Goal: Transaction & Acquisition: Obtain resource

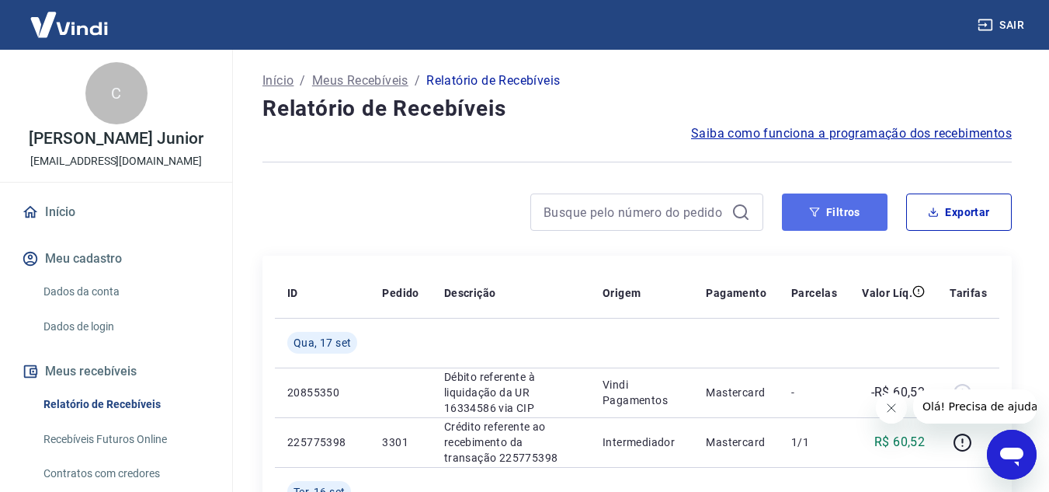
click at [821, 214] on button "Filtros" at bounding box center [835, 211] width 106 height 37
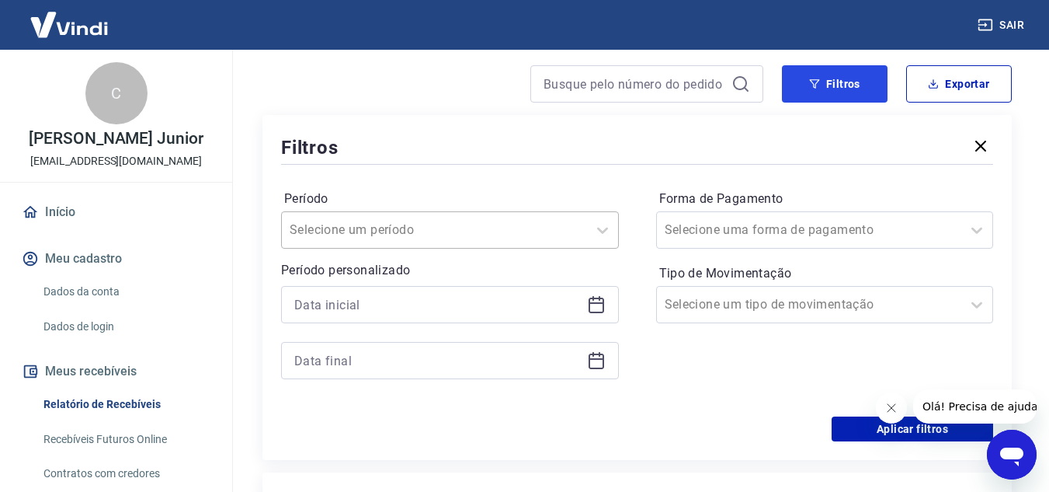
scroll to position [155, 0]
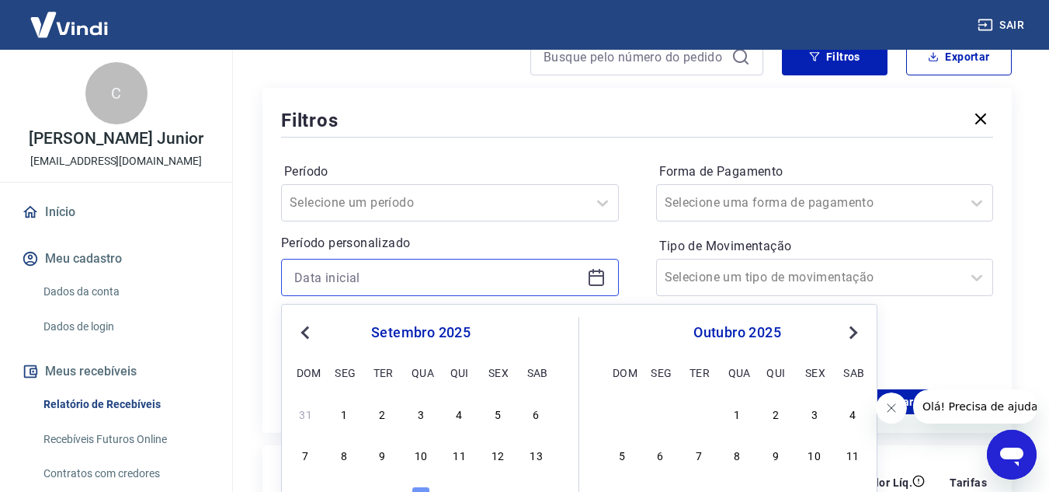
click at [387, 278] on input at bounding box center [437, 277] width 287 height 23
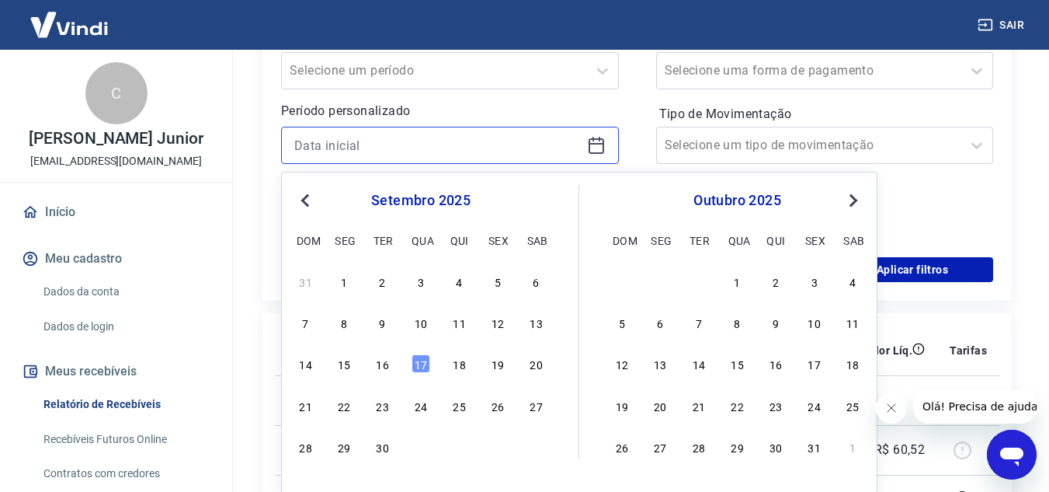
scroll to position [311, 0]
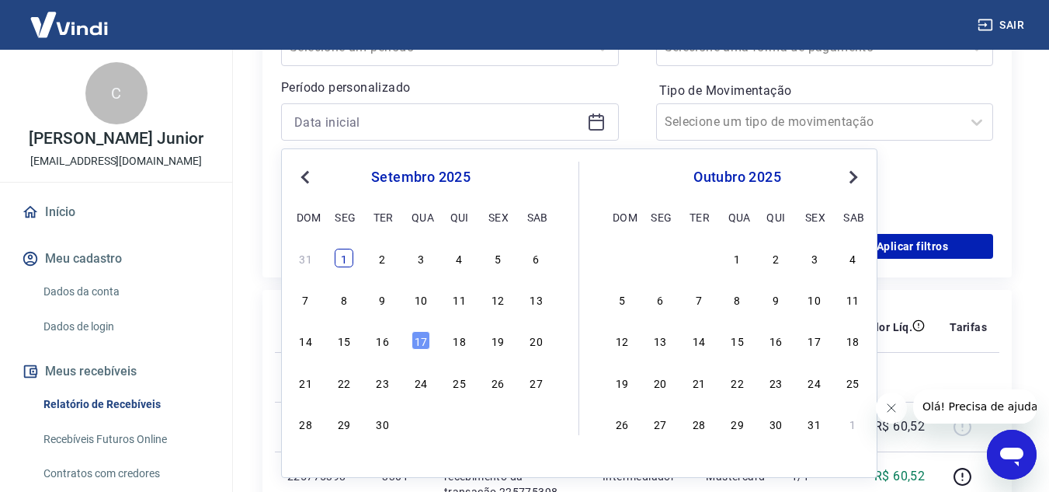
click at [342, 258] on div "1" at bounding box center [344, 257] width 19 height 19
type input "[DATE]"
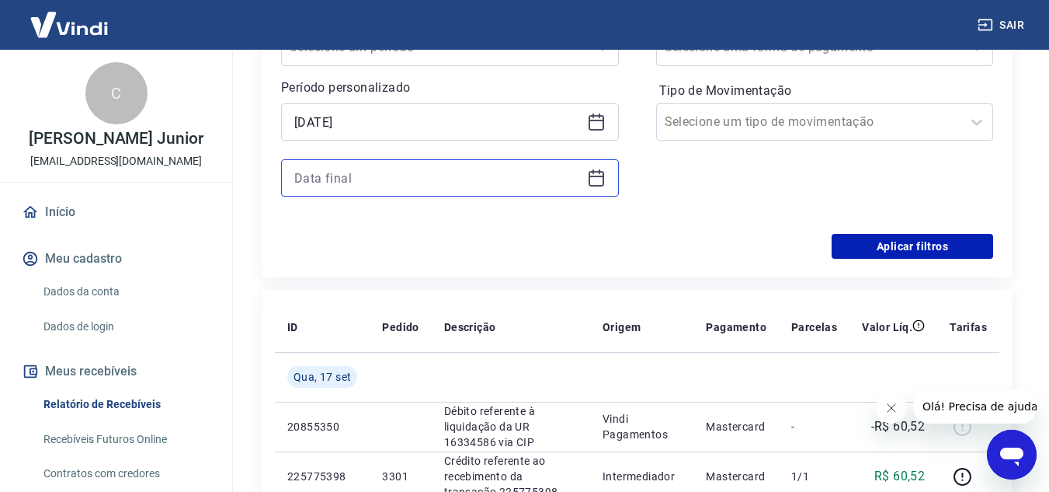
click at [450, 187] on input at bounding box center [437, 177] width 287 height 23
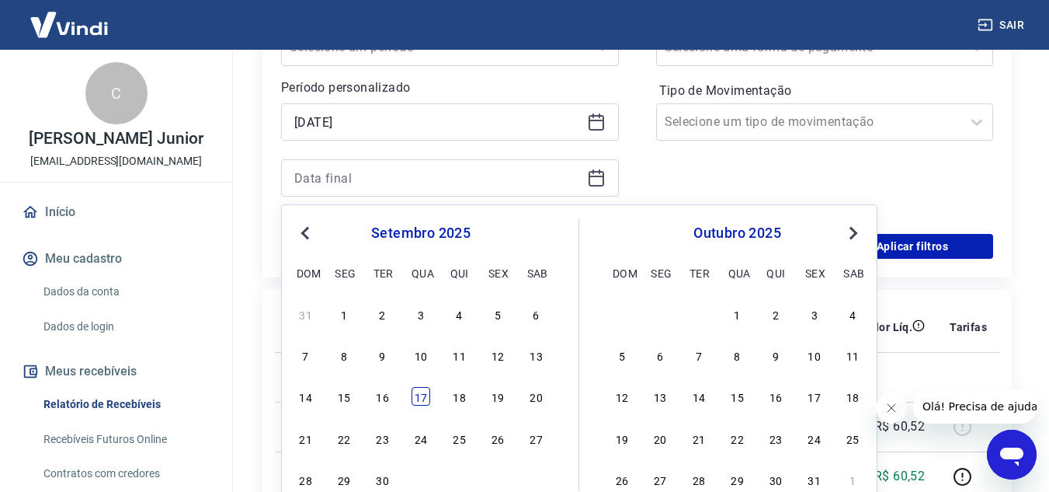
click at [421, 394] on div "17" at bounding box center [421, 396] width 19 height 19
type input "[DATE]"
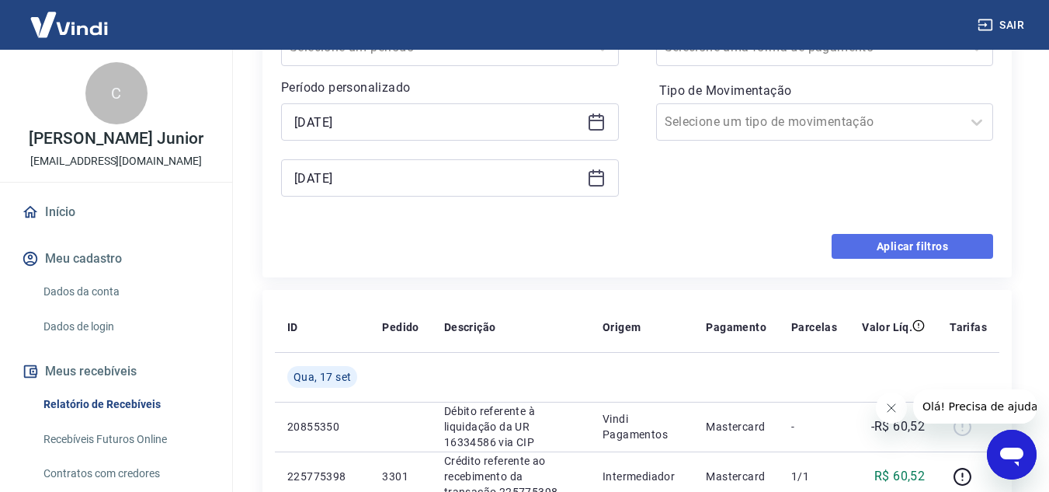
click at [914, 248] on button "Aplicar filtros" at bounding box center [913, 246] width 162 height 25
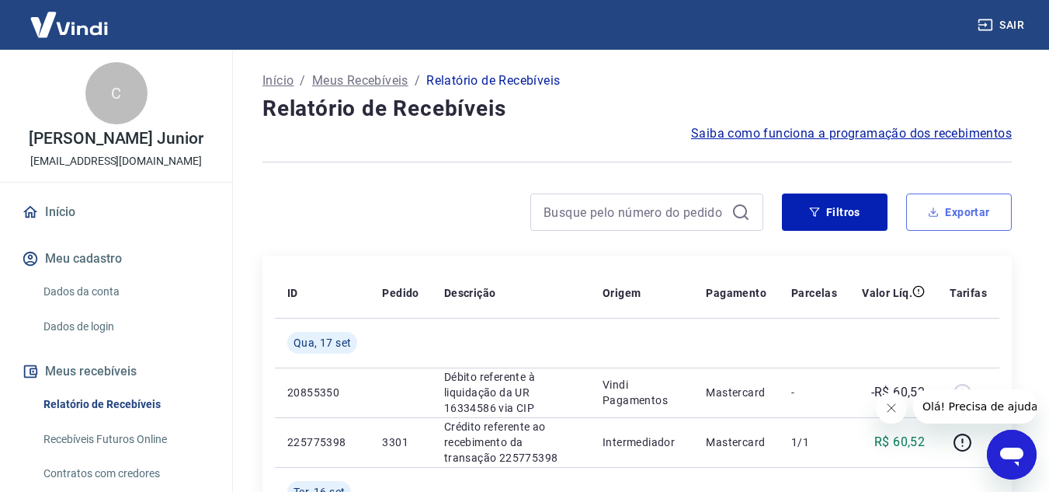
click at [944, 214] on button "Exportar" at bounding box center [959, 211] width 106 height 37
type input "[DATE]"
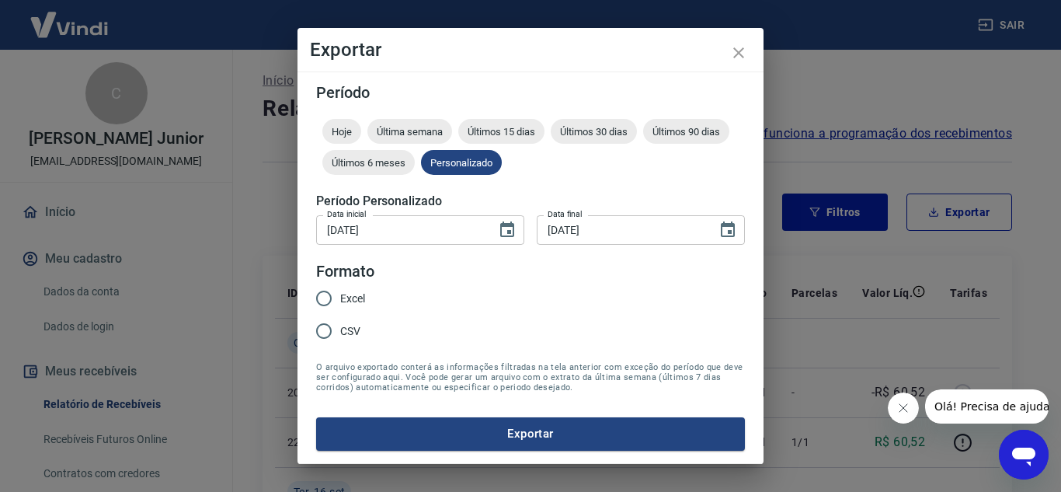
click at [338, 295] on input "Excel" at bounding box center [324, 298] width 33 height 33
radio input "true"
click at [472, 429] on button "Exportar" at bounding box center [530, 433] width 429 height 33
